Goal: Transaction & Acquisition: Download file/media

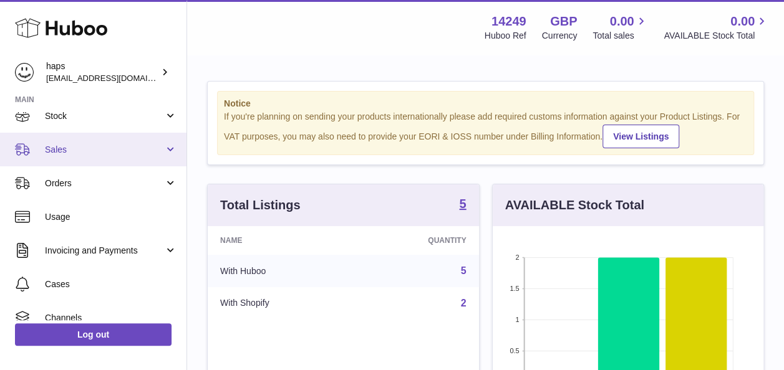
scroll to position [92, 0]
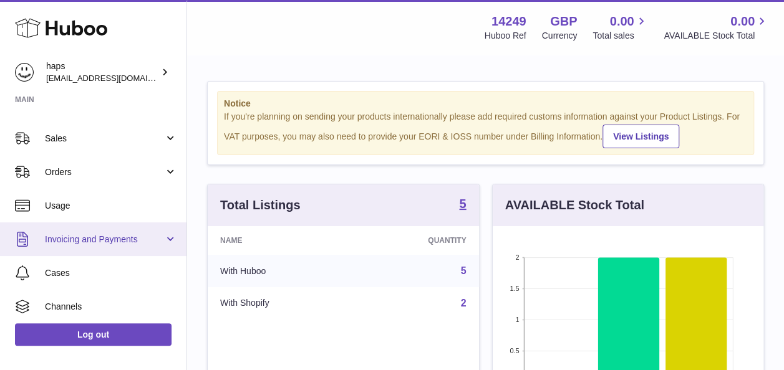
click at [119, 231] on link "Invoicing and Payments" at bounding box center [93, 240] width 186 height 34
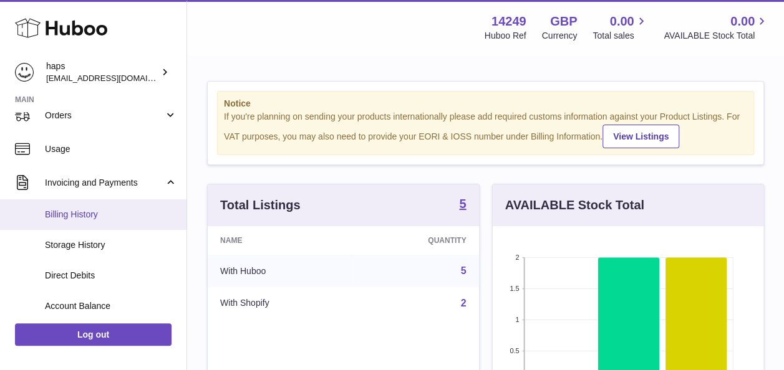
click at [114, 215] on span "Billing History" at bounding box center [111, 215] width 132 height 12
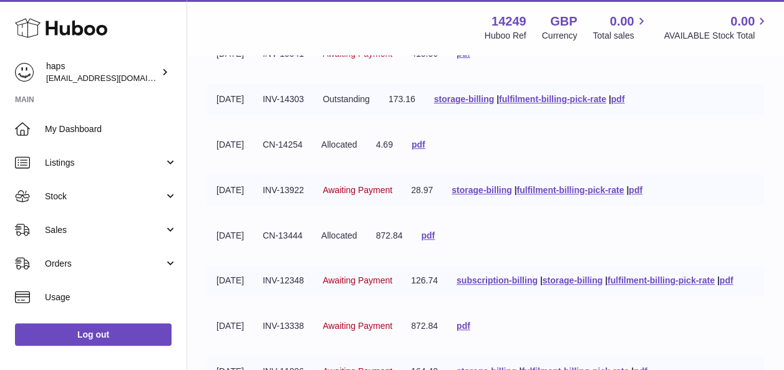
scroll to position [226, 0]
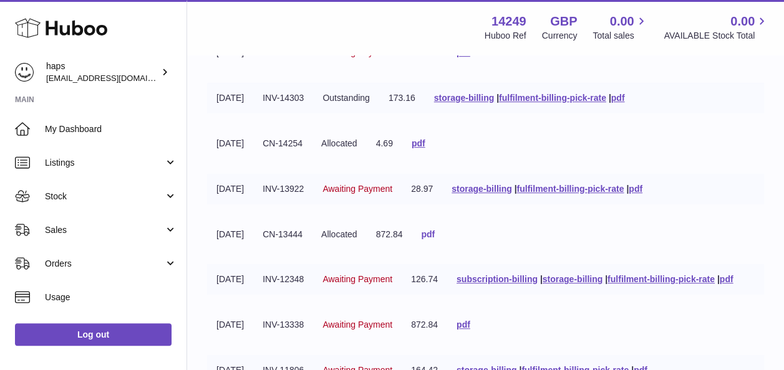
click at [435, 240] on link "pdf" at bounding box center [428, 235] width 14 height 10
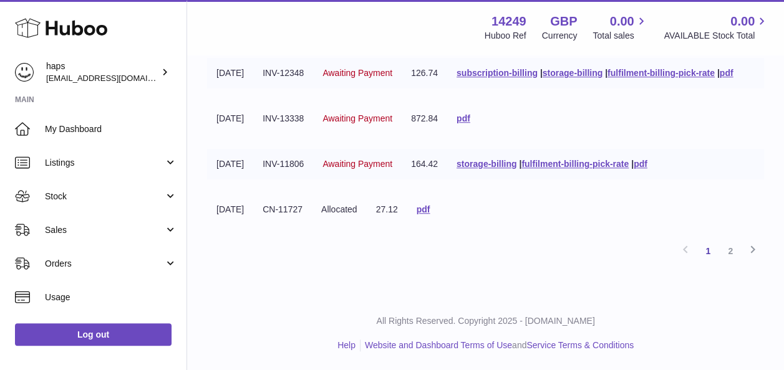
scroll to position [450, 0]
click at [430, 215] on link "pdf" at bounding box center [424, 210] width 14 height 10
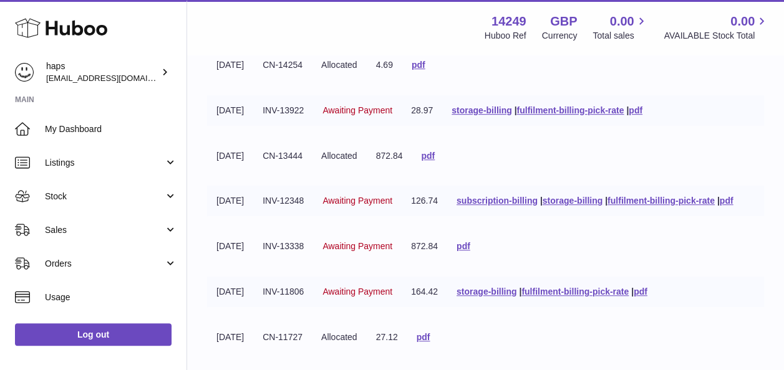
scroll to position [303, 0]
click at [435, 162] on link "pdf" at bounding box center [428, 157] width 14 height 10
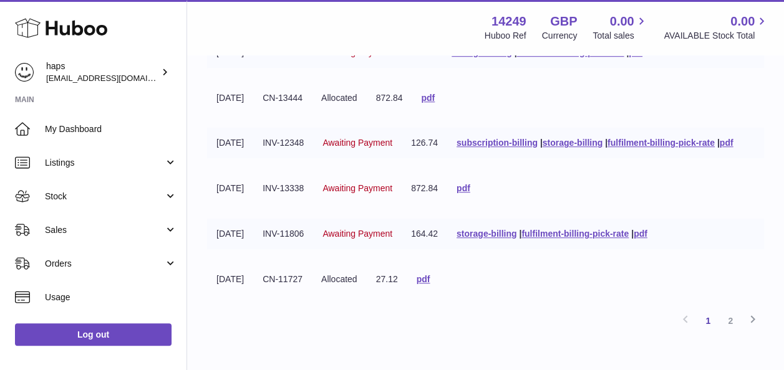
scroll to position [362, 0]
click at [647, 240] on link "pdf" at bounding box center [641, 235] width 14 height 10
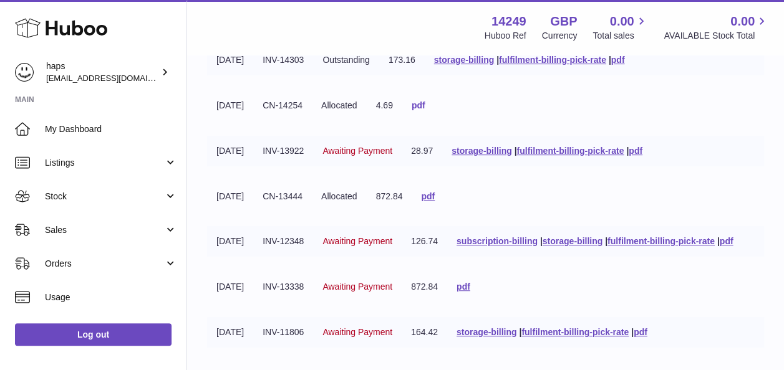
scroll to position [263, 0]
